Goal: Use online tool/utility: Use online tool/utility

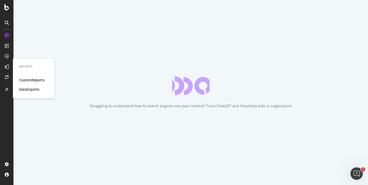
click at [29, 89] on div "DataExports" at bounding box center [29, 89] width 20 height 5
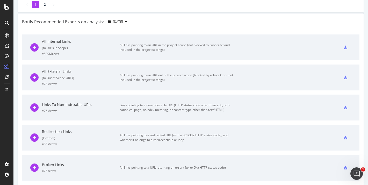
scroll to position [189, 0]
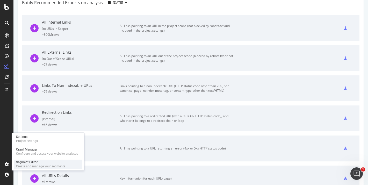
click at [27, 164] on div "Segment Editor" at bounding box center [40, 162] width 49 height 4
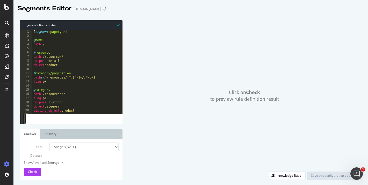
click at [71, 147] on select "Analysis [DATE] Analysis [DATE] Analysis [DATE] Analysis [DATE] Analysis [DATE]…" at bounding box center [83, 146] width 69 height 9
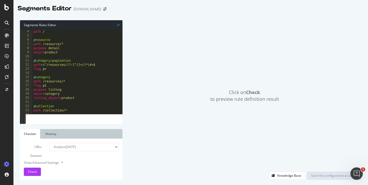
click at [47, 162] on div "Show Advanced Settings" at bounding box center [67, 162] width 95 height 5
select select "5000"
select select "100"
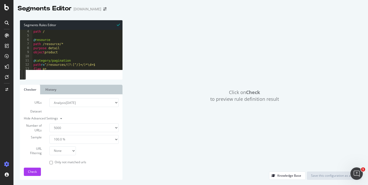
click at [58, 118] on button at bounding box center [61, 118] width 6 height 5
